Goal: Task Accomplishment & Management: Manage account settings

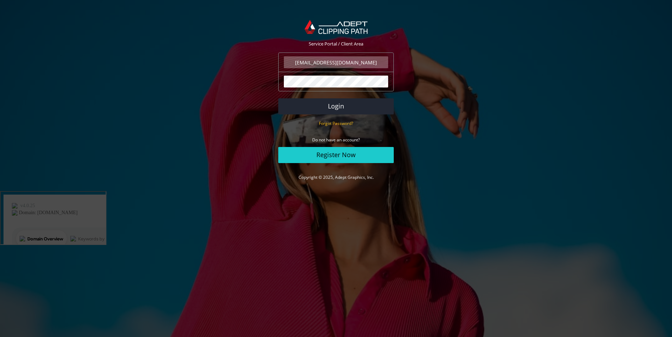
type input "[EMAIL_ADDRESS][DOMAIN_NAME]"
click at [278, 98] on button "Login" at bounding box center [336, 106] width 116 height 16
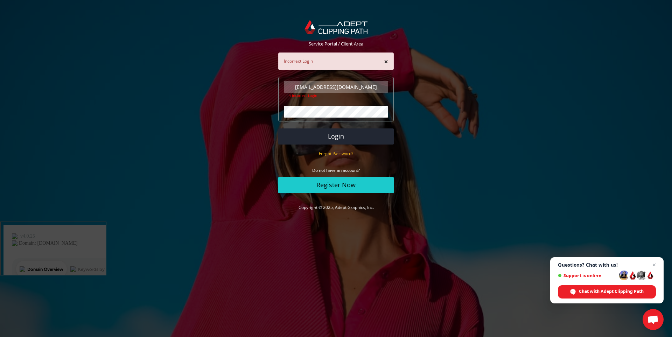
click at [278, 129] on button "Login" at bounding box center [336, 137] width 116 height 16
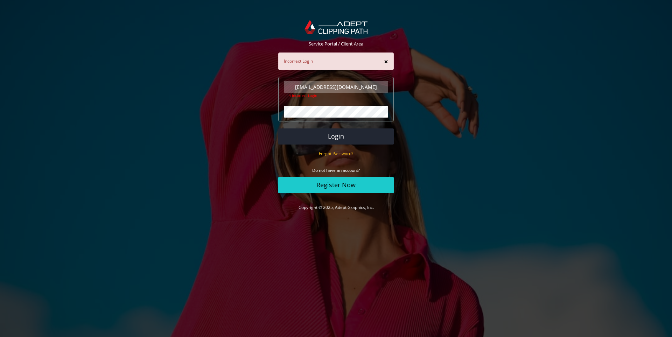
click at [388, 61] on button "×" at bounding box center [386, 61] width 4 height 7
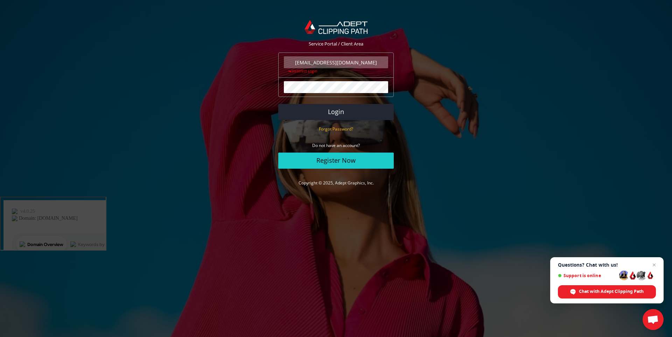
click at [331, 63] on input "[EMAIL_ADDRESS][DOMAIN_NAME]" at bounding box center [336, 62] width 104 height 12
type input "[EMAIL_ADDRESS][DOMAIN_NAME]"
click at [278, 104] on button "Login" at bounding box center [336, 112] width 116 height 16
